Goal: Information Seeking & Learning: Learn about a topic

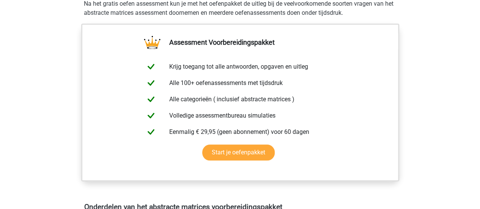
scroll to position [271, 0]
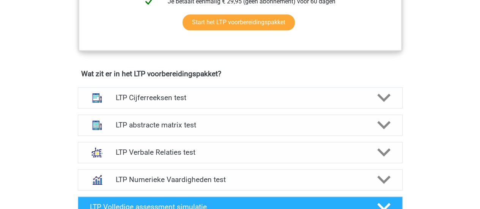
scroll to position [432, 0]
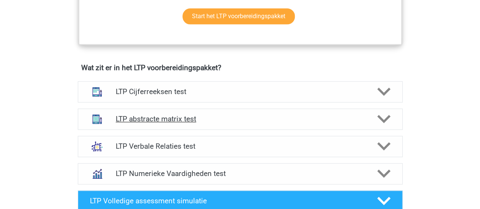
click at [378, 124] on icon at bounding box center [383, 118] width 13 height 13
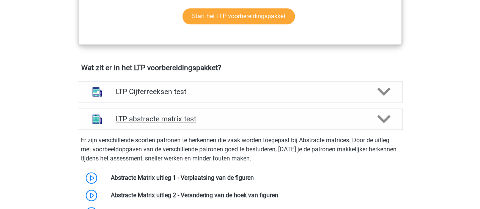
click at [378, 124] on icon at bounding box center [383, 118] width 13 height 13
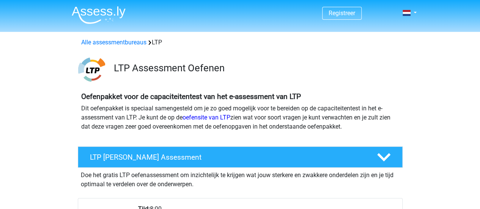
scroll to position [63, 0]
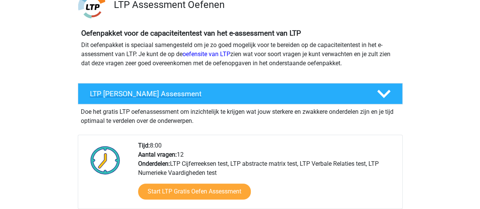
click at [378, 90] on polygon at bounding box center [383, 94] width 13 height 8
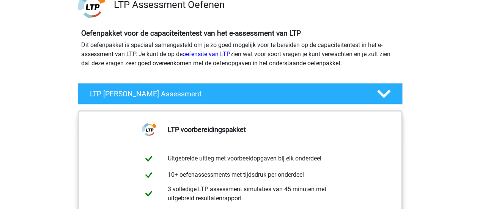
click at [378, 90] on polygon at bounding box center [383, 94] width 13 height 8
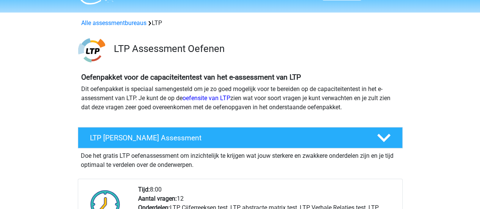
scroll to position [0, 0]
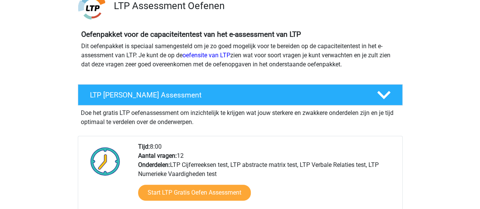
scroll to position [63, 0]
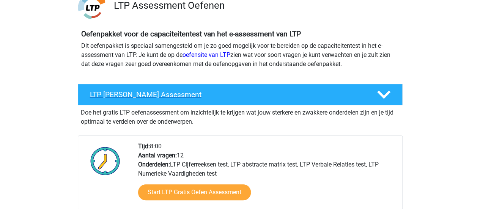
click at [392, 94] on div at bounding box center [383, 94] width 26 height 13
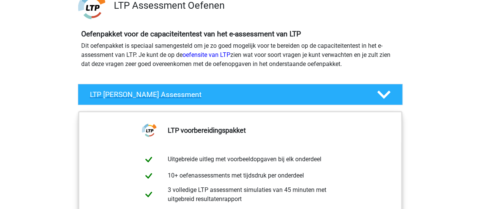
click at [392, 94] on div at bounding box center [383, 94] width 26 height 13
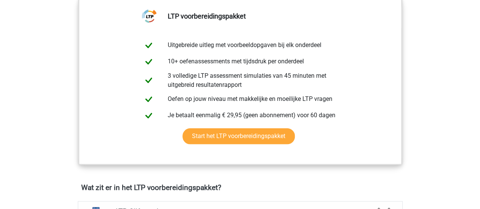
scroll to position [311, 0]
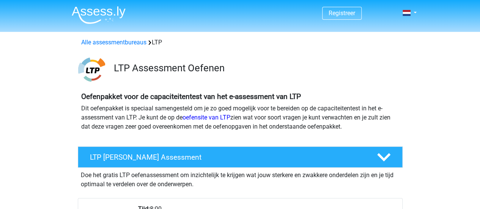
scroll to position [47, 0]
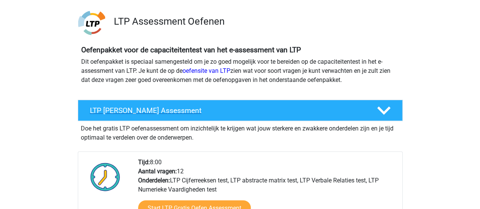
click at [389, 114] on icon at bounding box center [383, 110] width 13 height 13
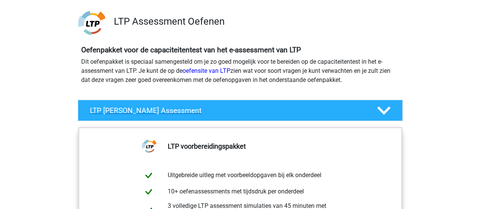
click at [389, 114] on icon at bounding box center [383, 110] width 13 height 13
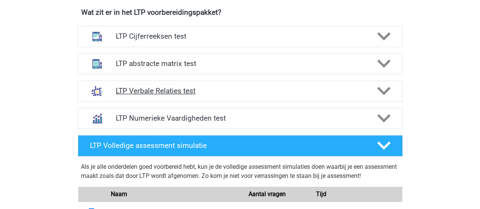
scroll to position [486, 0]
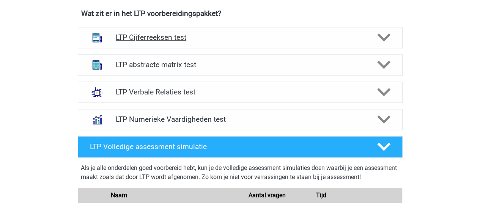
click at [377, 31] on icon at bounding box center [383, 37] width 13 height 13
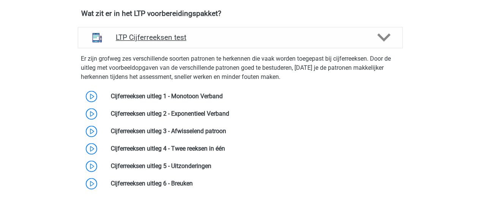
click at [377, 31] on icon at bounding box center [383, 37] width 13 height 13
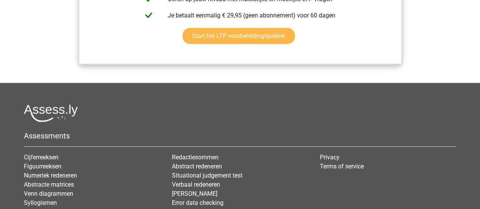
scroll to position [970, 0]
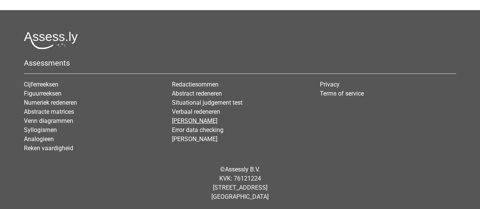
click at [207, 118] on link "[PERSON_NAME]" at bounding box center [195, 120] width 46 height 7
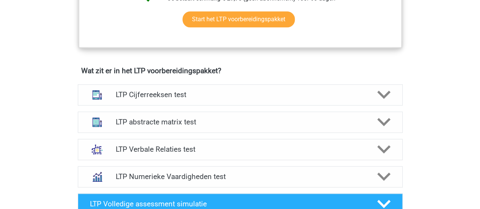
scroll to position [462, 0]
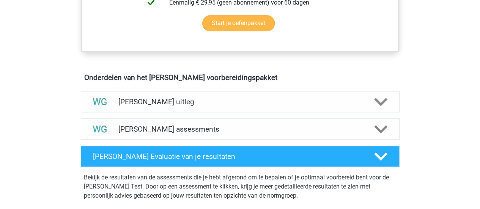
scroll to position [392, 0]
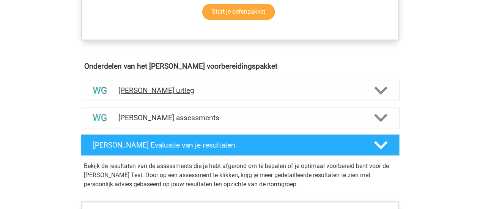
click at [392, 98] on div "[PERSON_NAME] uitleg" at bounding box center [240, 90] width 319 height 21
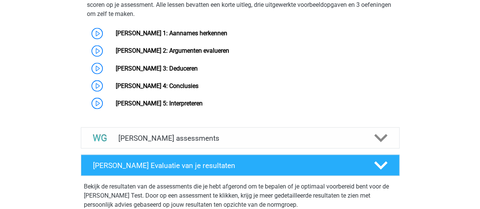
scroll to position [651, 0]
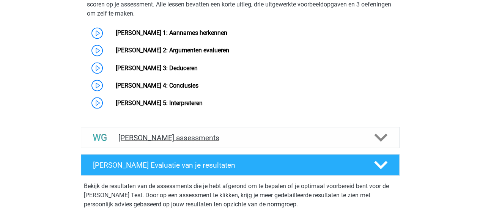
click at [384, 138] on icon at bounding box center [380, 137] width 13 height 13
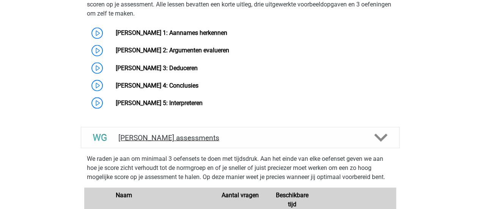
click at [384, 138] on icon at bounding box center [380, 137] width 13 height 13
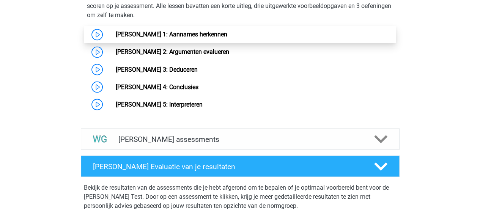
scroll to position [650, 0]
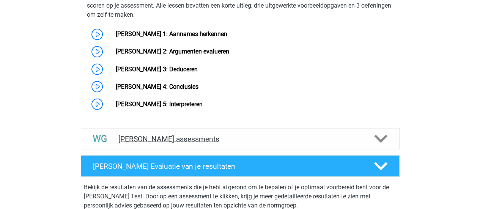
click at [341, 135] on h4 "[PERSON_NAME] assessments" at bounding box center [240, 138] width 244 height 9
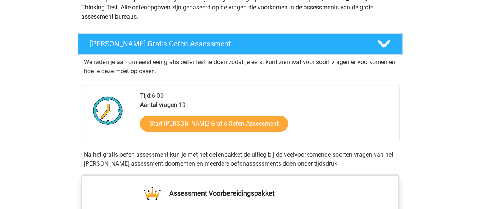
scroll to position [0, 0]
